Goal: Transaction & Acquisition: Purchase product/service

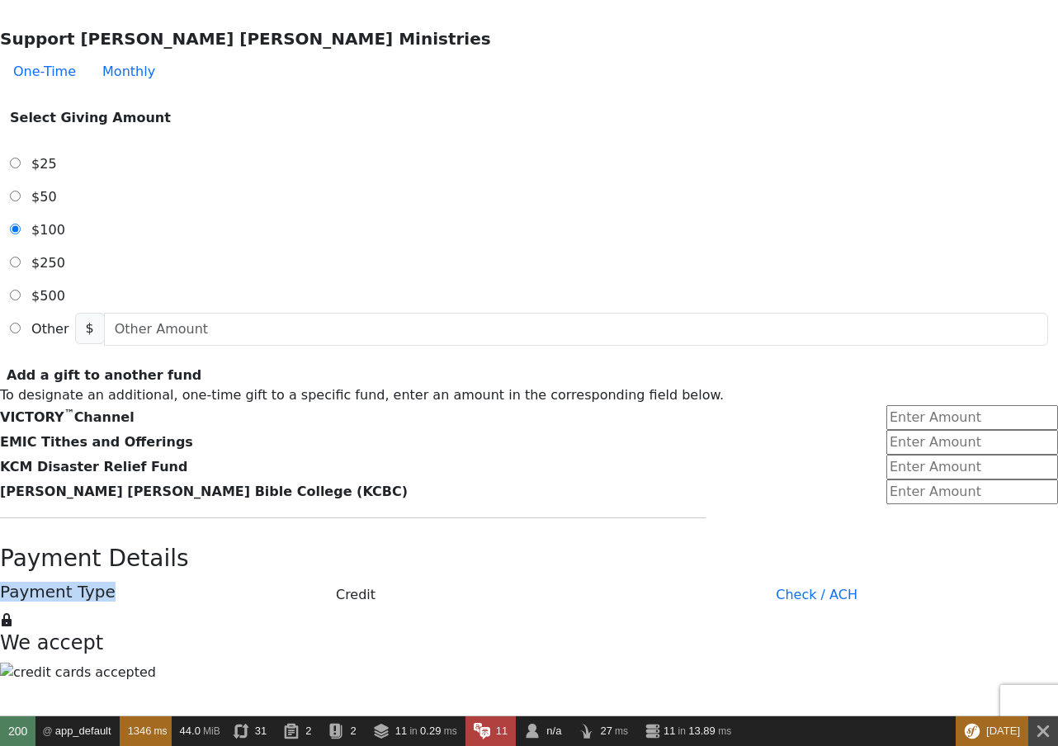
drag, startPoint x: 262, startPoint y: 319, endPoint x: 340, endPoint y: 318, distance: 77.6
click at [340, 578] on div "Payment Type Credit Check / ACH" at bounding box center [529, 594] width 1058 height 33
drag, startPoint x: 785, startPoint y: 336, endPoint x: 773, endPoint y: 328, distance: 14.2
drag, startPoint x: 744, startPoint y: 320, endPoint x: 270, endPoint y: 312, distance: 474.4
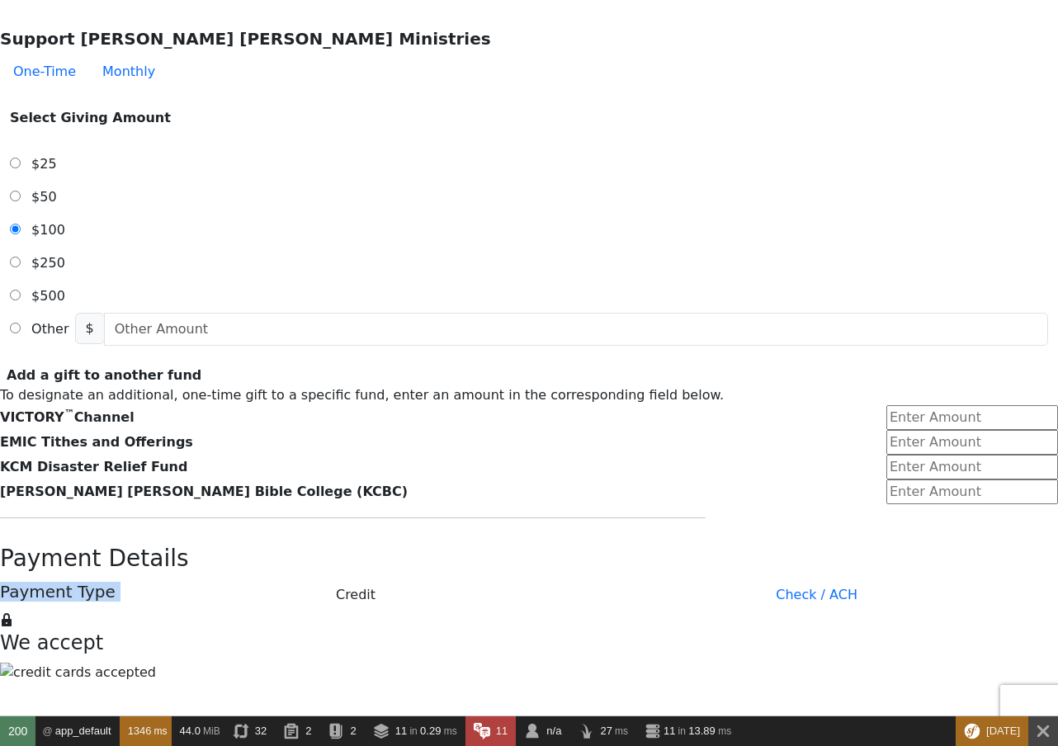
click at [270, 578] on div "Payment Type Credit Check / ACH" at bounding box center [529, 594] width 1058 height 33
drag, startPoint x: 257, startPoint y: 316, endPoint x: 714, endPoint y: 315, distance: 457.1
click at [714, 315] on form "Already have an account? Sign in for faster giving. Don't have an account? Crea…" at bounding box center [529, 600] width 1058 height 2199
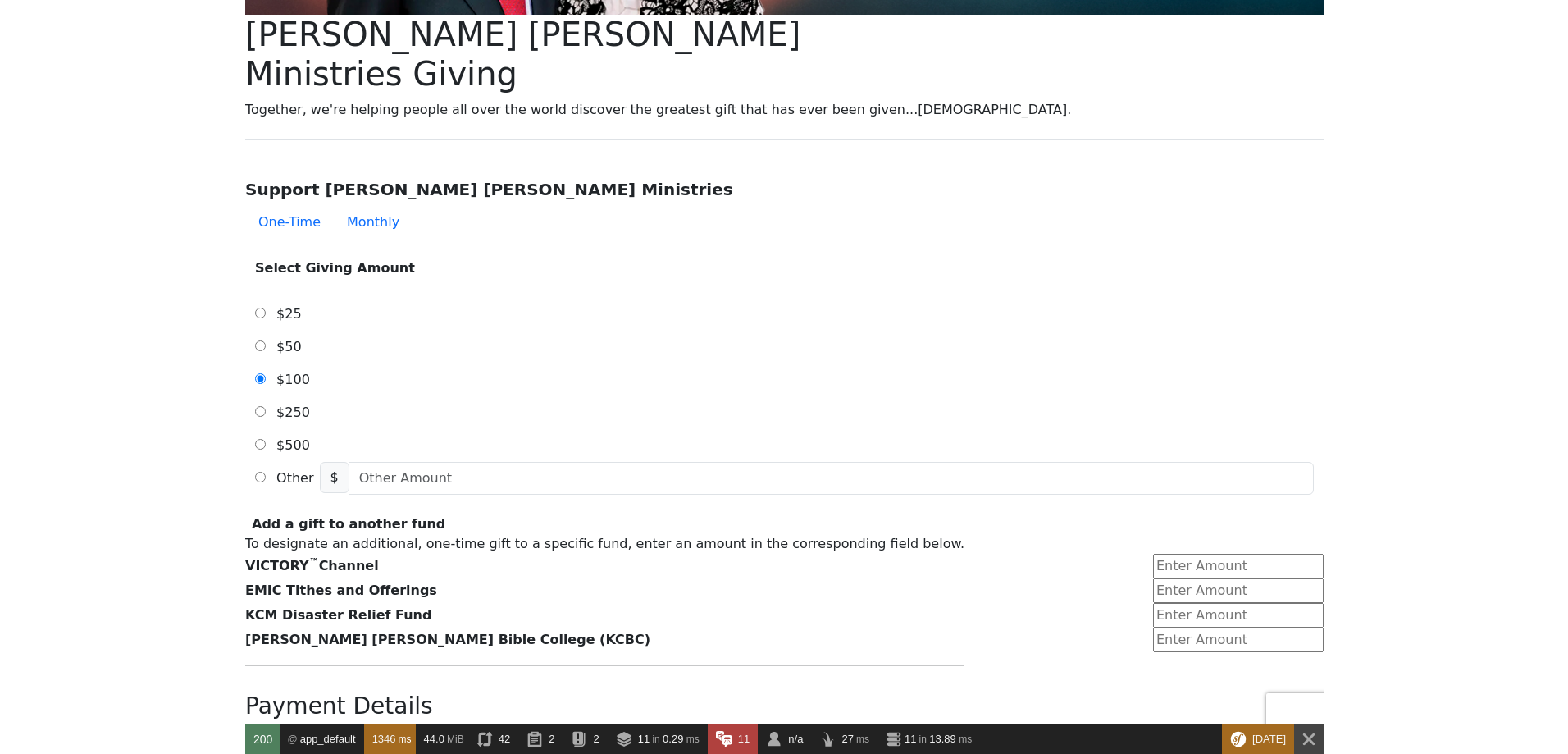
scroll to position [425, 0]
